Goal: Transaction & Acquisition: Purchase product/service

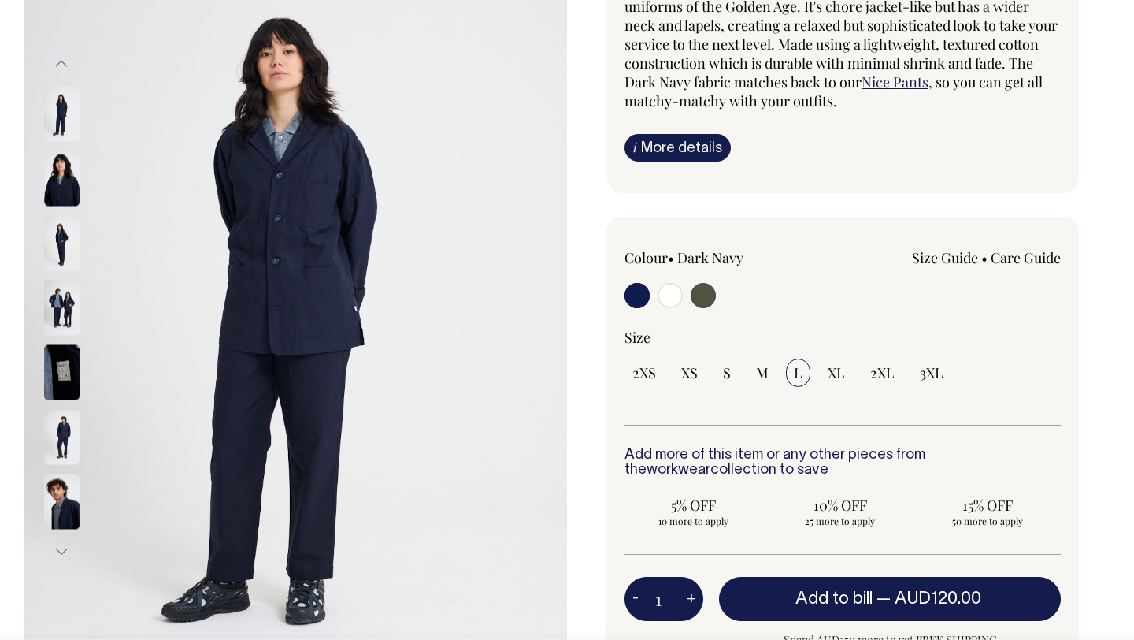
scroll to position [184, 0]
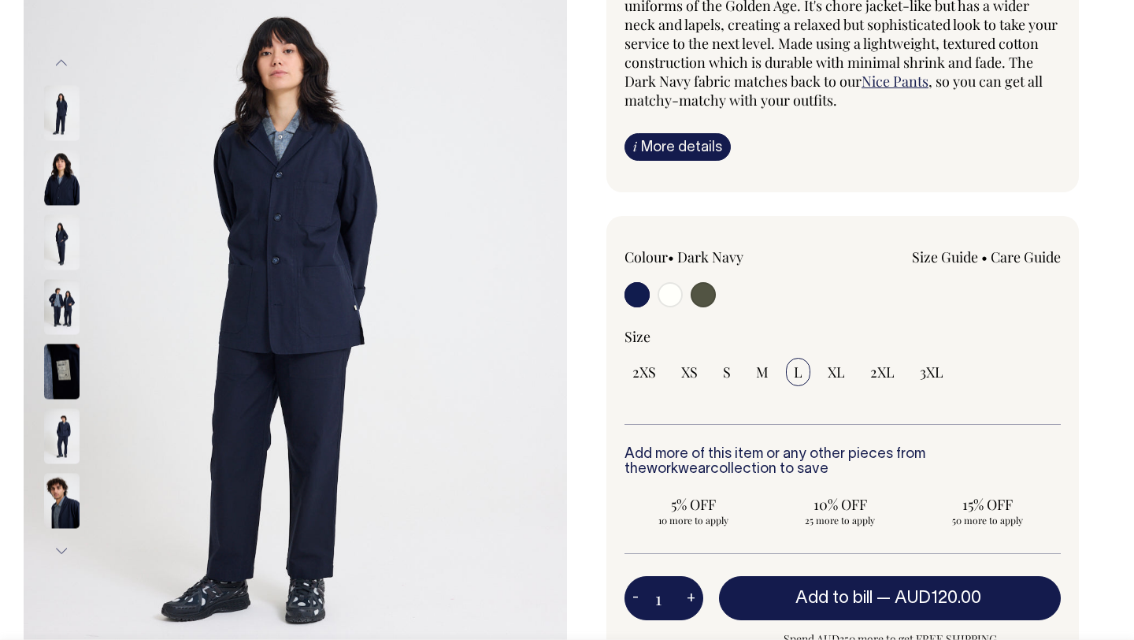
click at [943, 254] on link "Size Guide" at bounding box center [945, 256] width 66 height 19
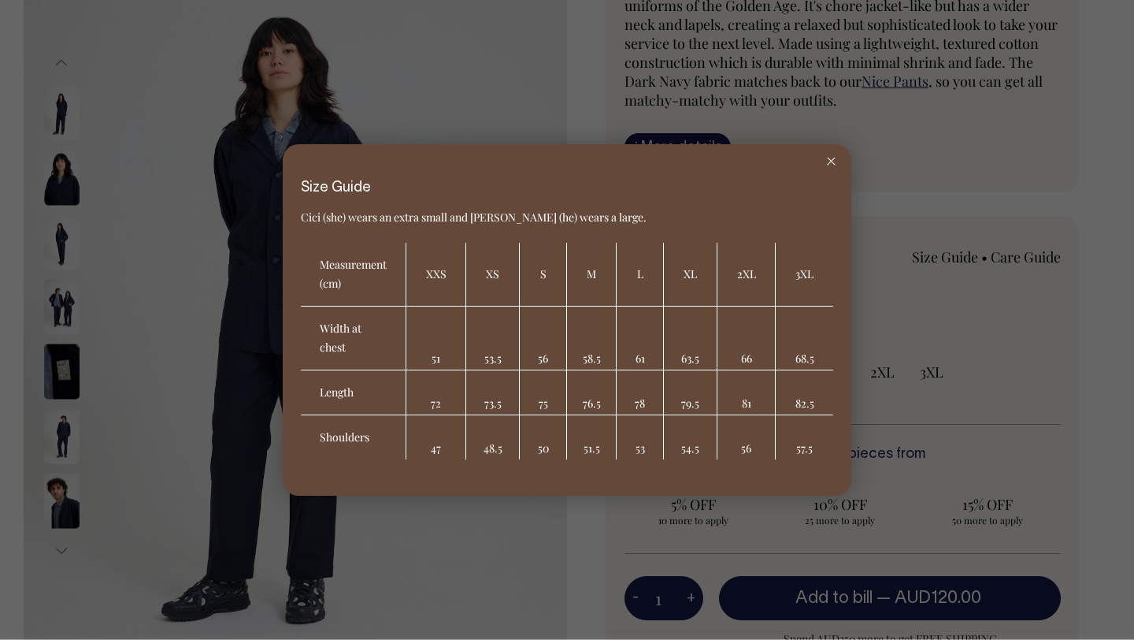
click at [833, 164] on icon at bounding box center [831, 162] width 9 height 8
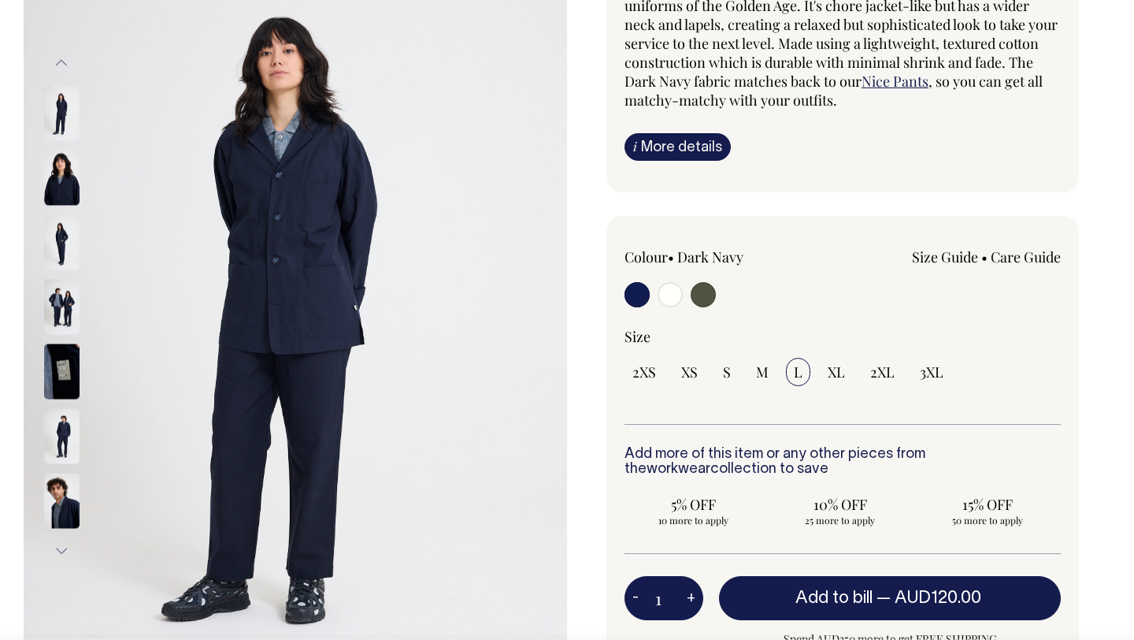
click at [1004, 261] on link "Care Guide" at bounding box center [1026, 256] width 70 height 19
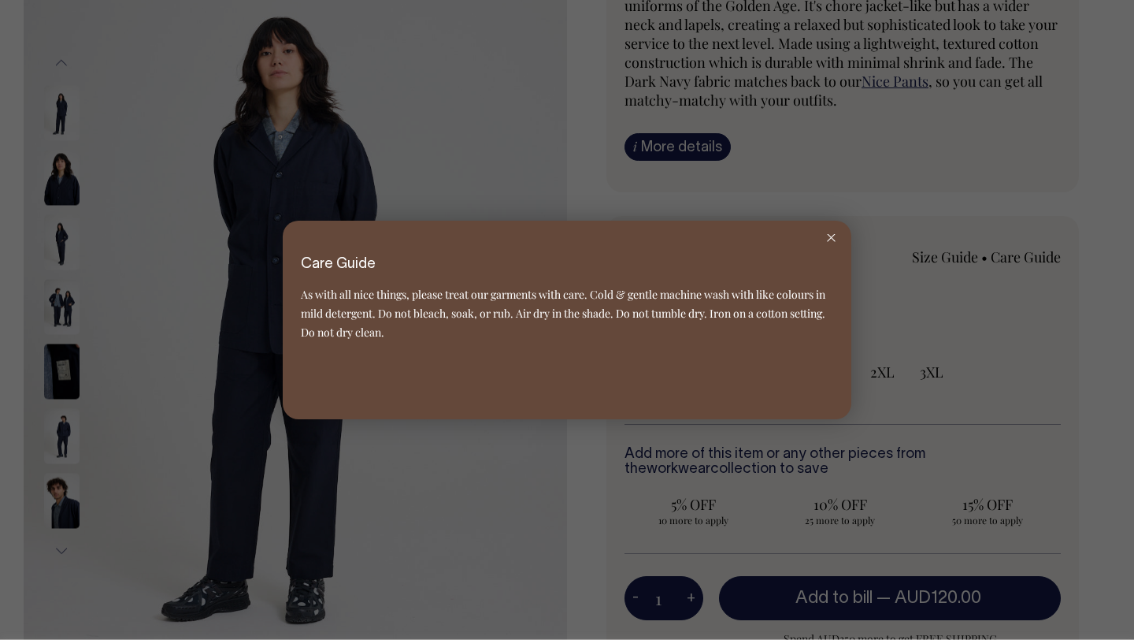
click at [832, 245] on div at bounding box center [831, 238] width 40 height 35
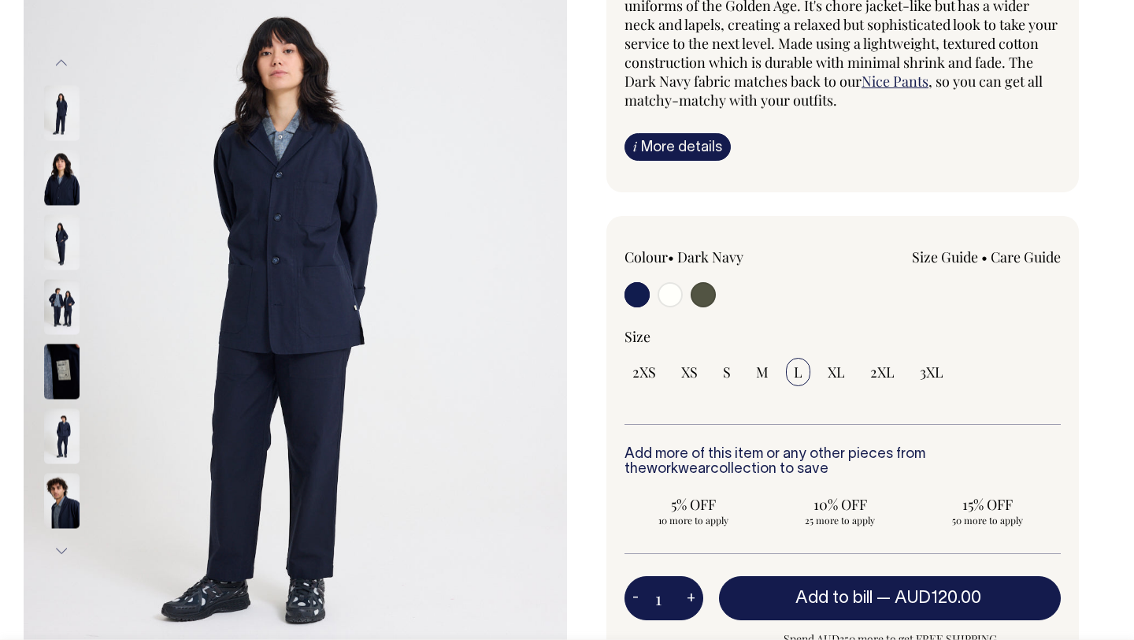
click at [942, 251] on link "Size Guide" at bounding box center [945, 256] width 66 height 19
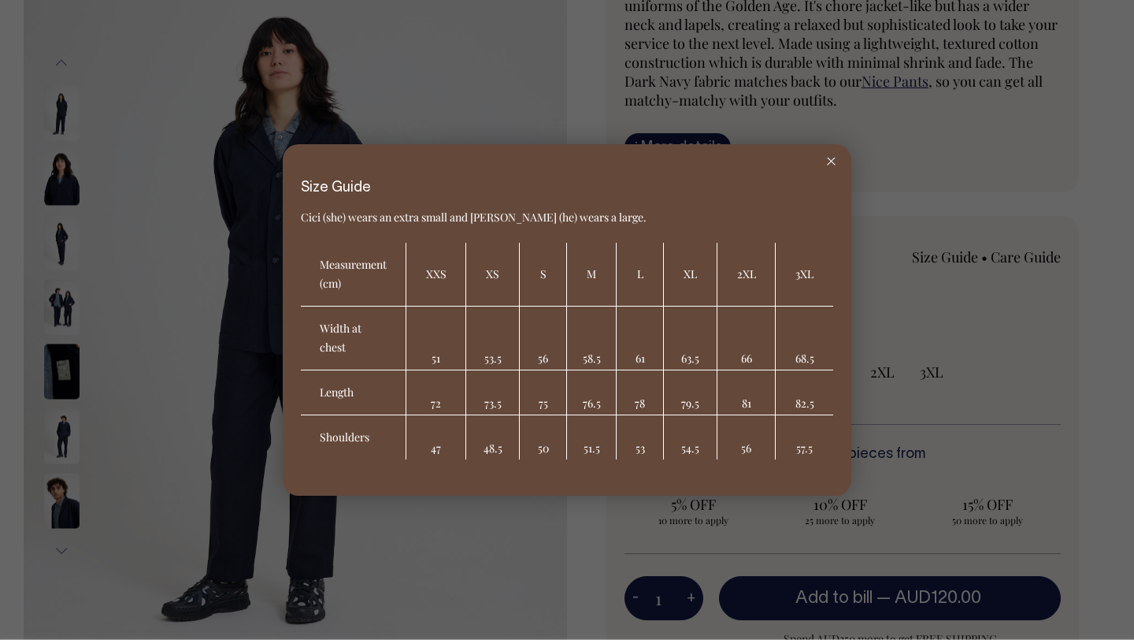
click at [834, 159] on icon at bounding box center [831, 162] width 9 height 8
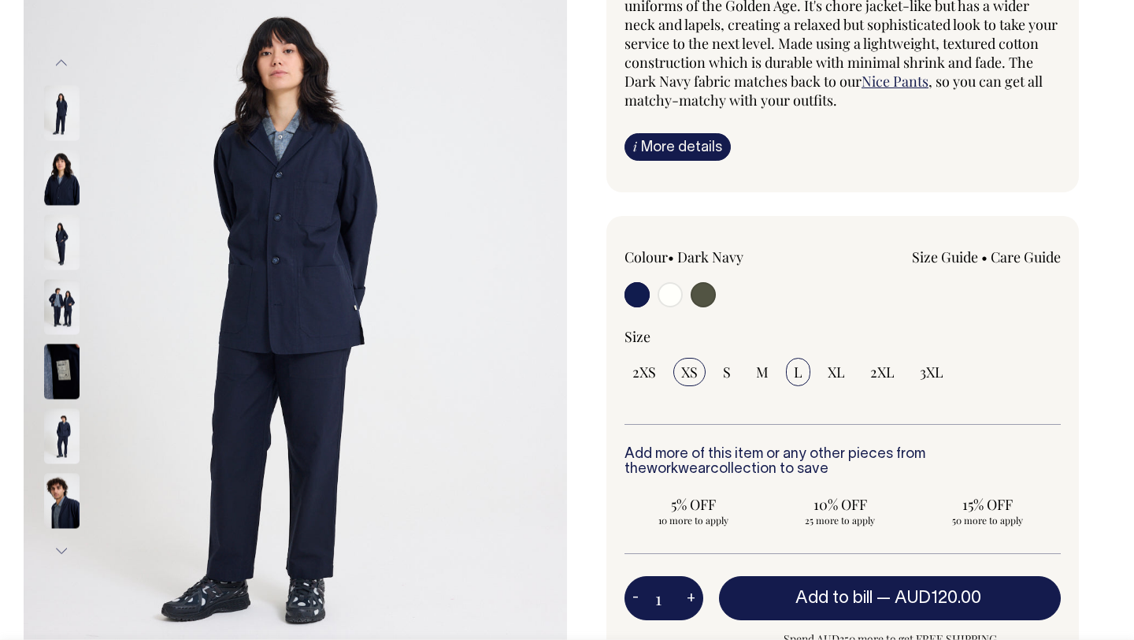
click at [693, 376] on span "XS" at bounding box center [689, 371] width 17 height 19
click at [693, 376] on input "XS" at bounding box center [690, 372] width 32 height 28
radio input "true"
select select "XS"
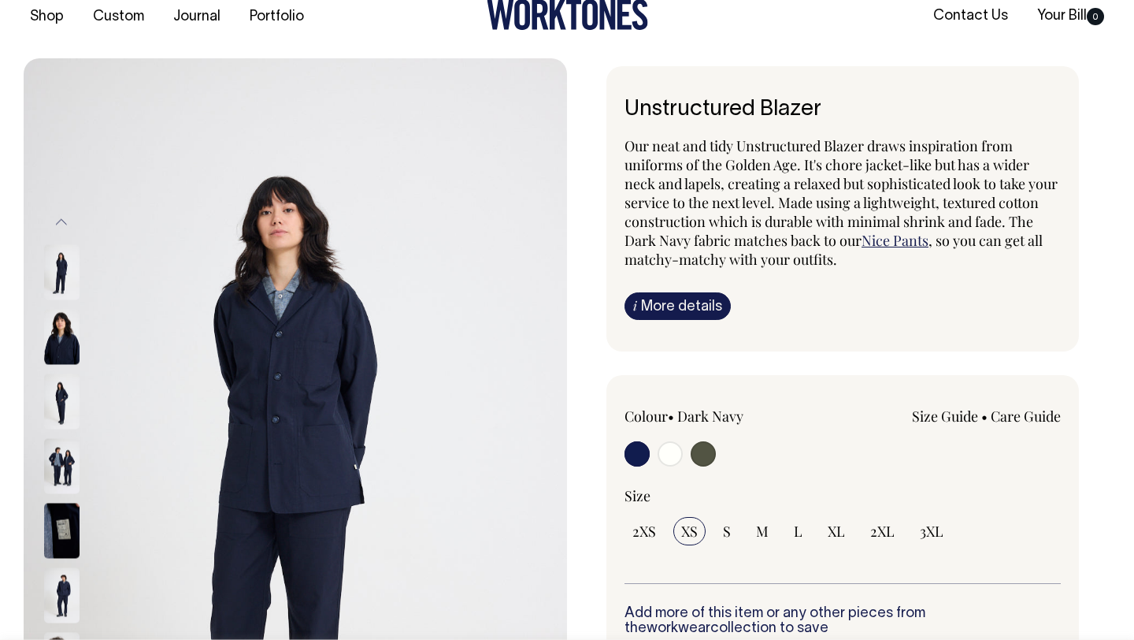
scroll to position [25, 0]
click at [51, 464] on img at bounding box center [61, 464] width 35 height 55
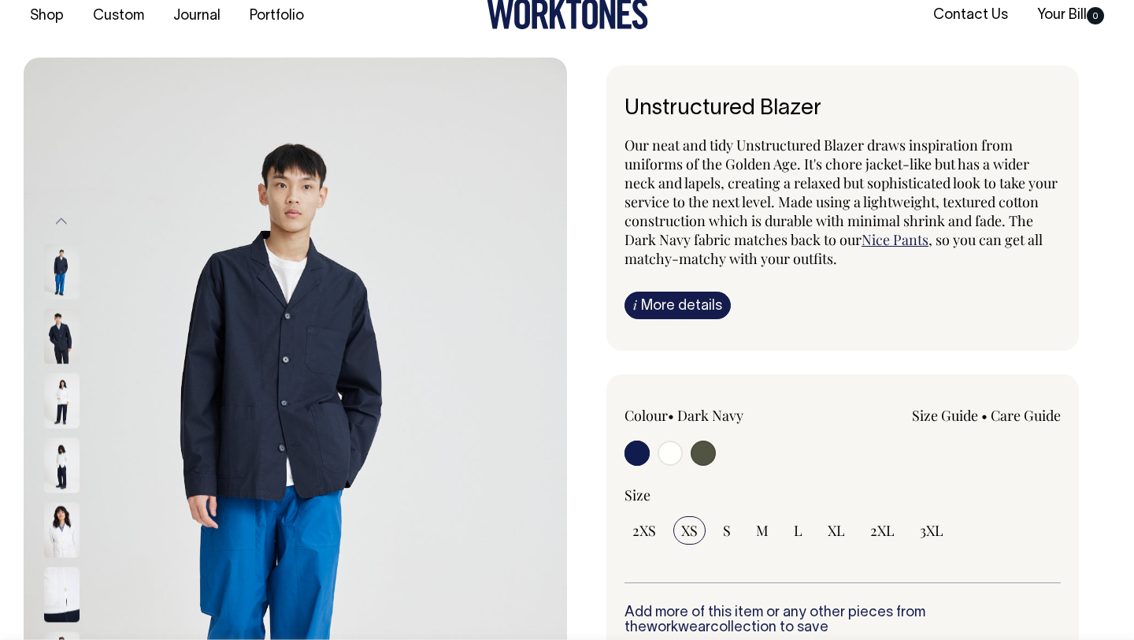
click at [73, 390] on img at bounding box center [61, 400] width 35 height 55
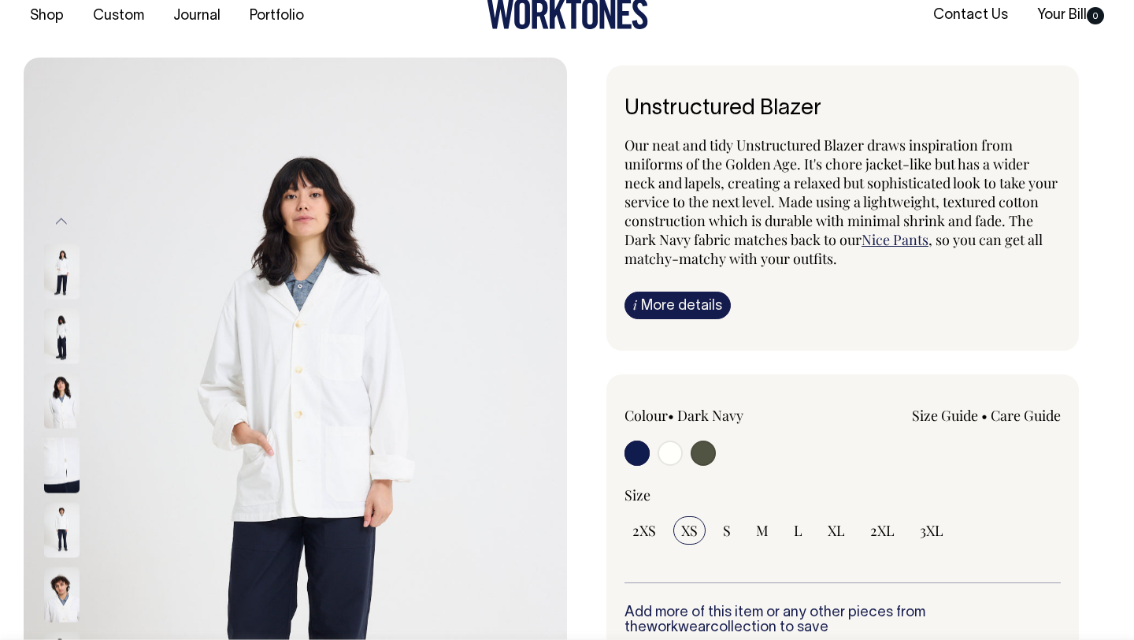
click at [61, 459] on img at bounding box center [61, 464] width 35 height 55
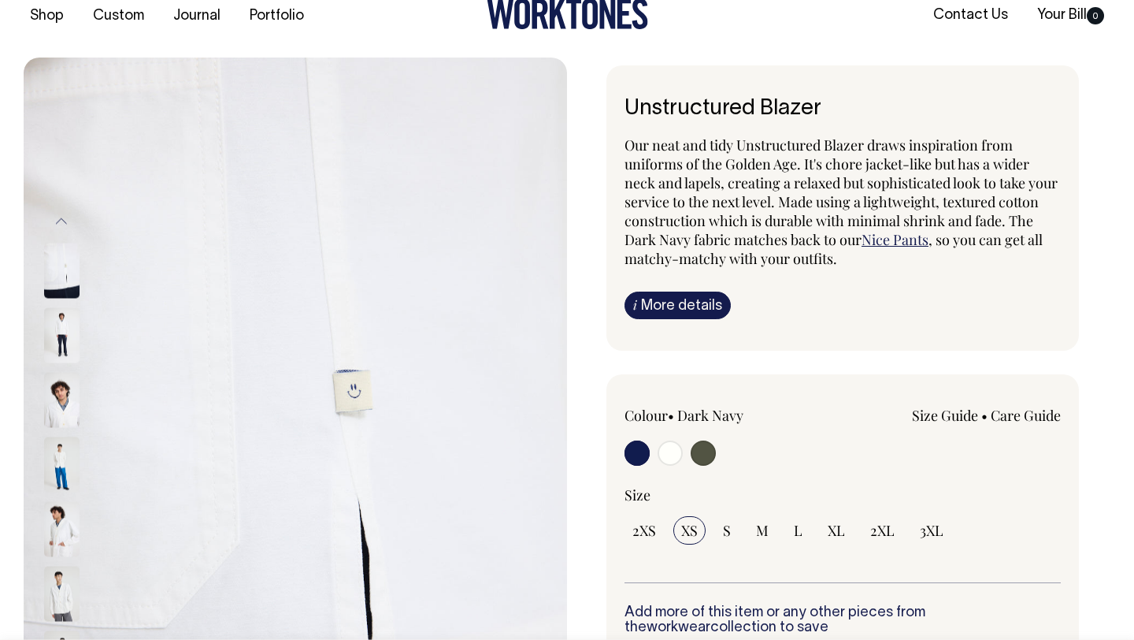
click at [64, 494] on div at bounding box center [82, 464] width 79 height 65
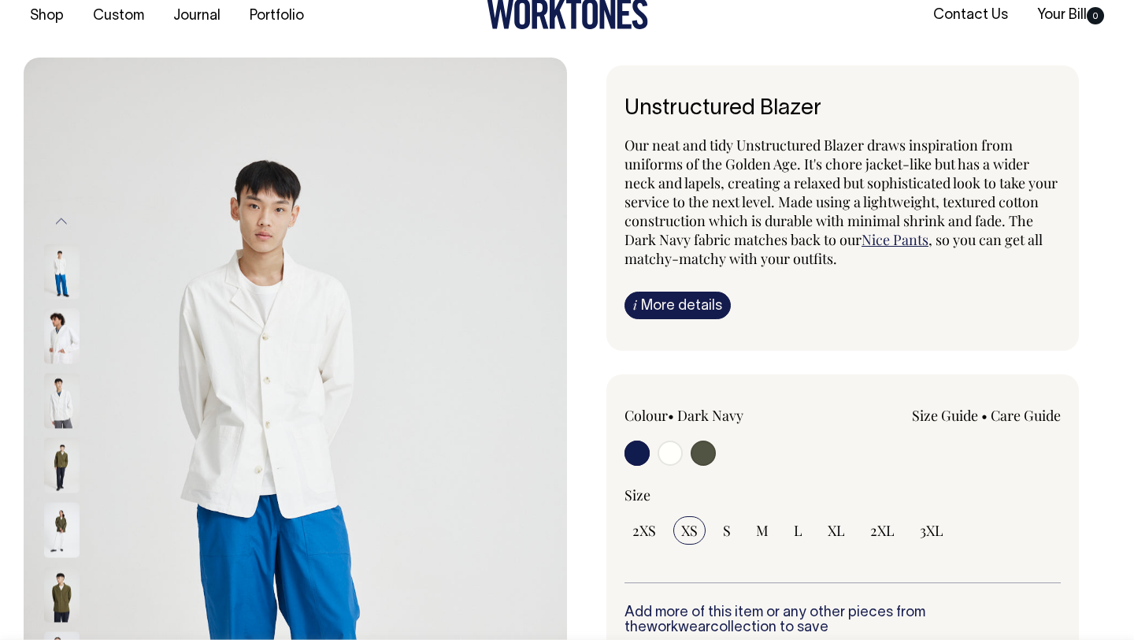
click at [64, 493] on div at bounding box center [82, 465] width 79 height 65
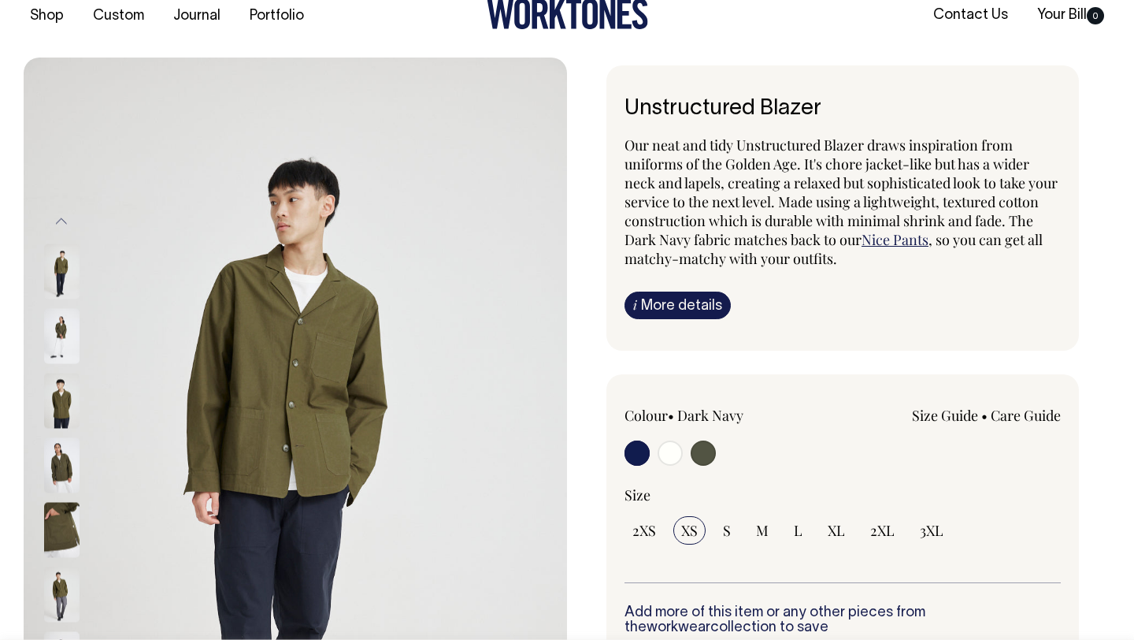
click at [64, 493] on div at bounding box center [82, 465] width 79 height 65
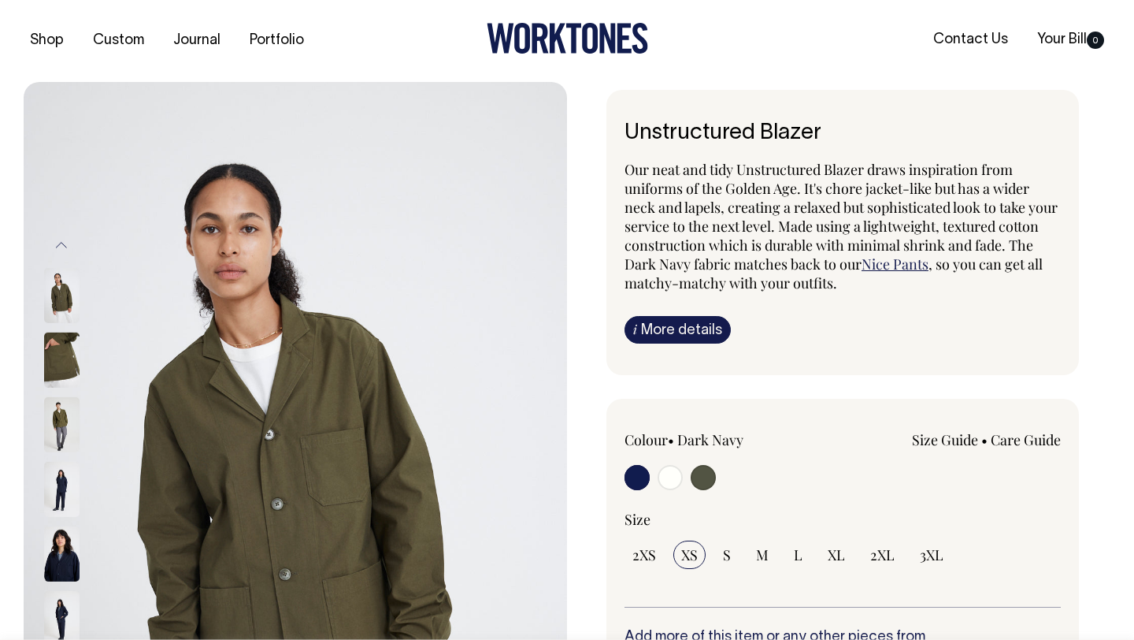
scroll to position [0, 0]
